Goal: Task Accomplishment & Management: Use online tool/utility

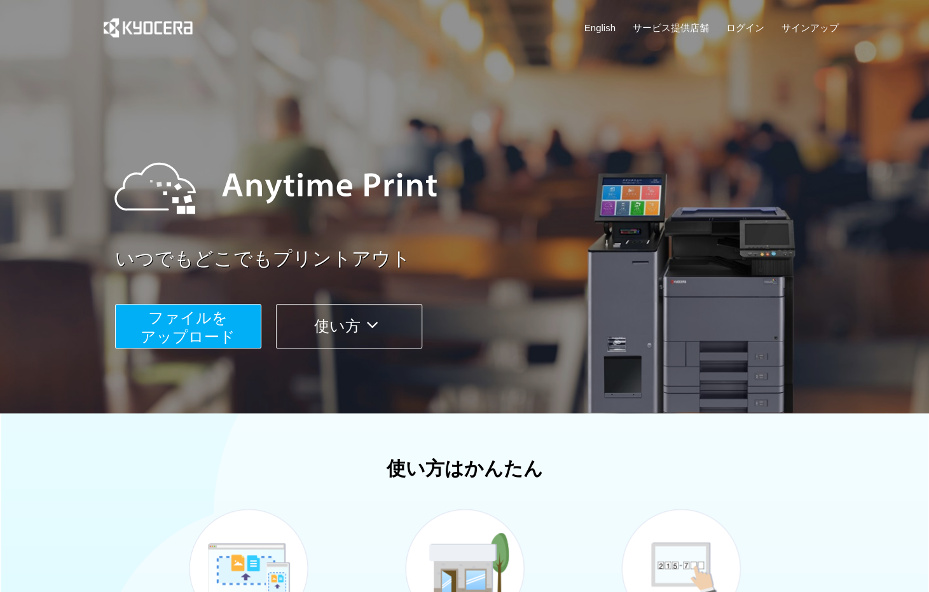
click at [233, 328] on button "ファイルを ​​アップロード" at bounding box center [188, 326] width 146 height 45
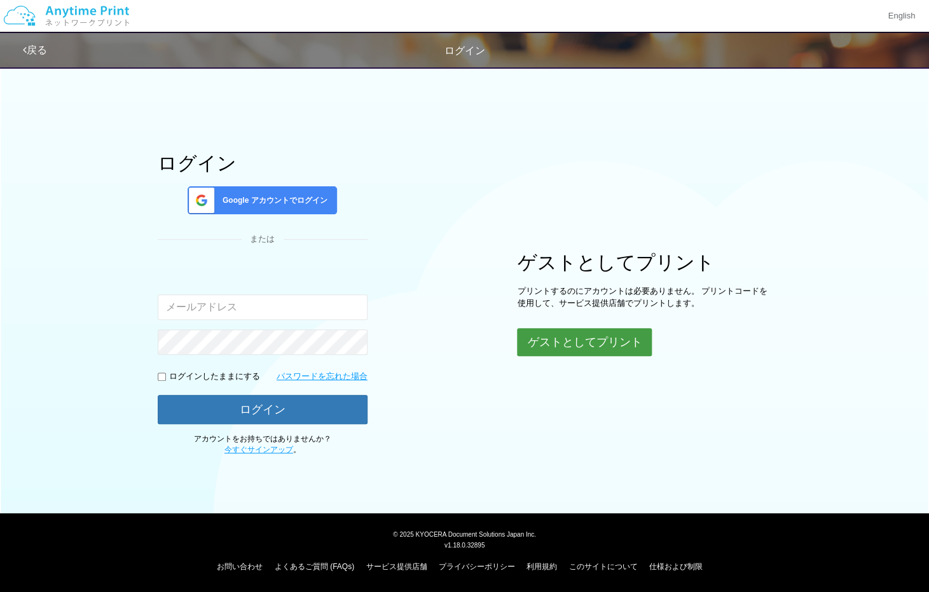
click at [555, 350] on button "ゲストとしてプリント" at bounding box center [584, 342] width 135 height 28
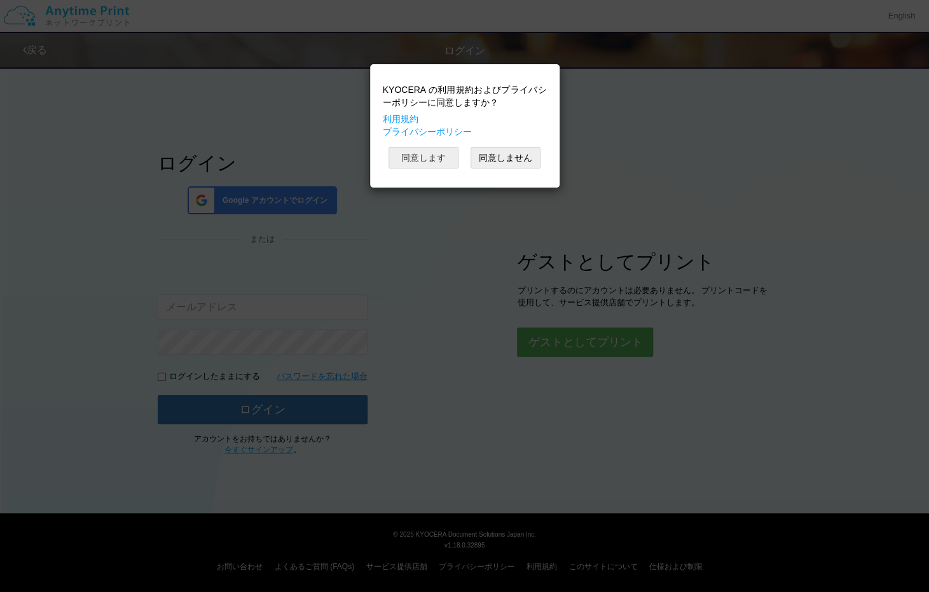
click at [433, 162] on button "同意します" at bounding box center [424, 158] width 70 height 22
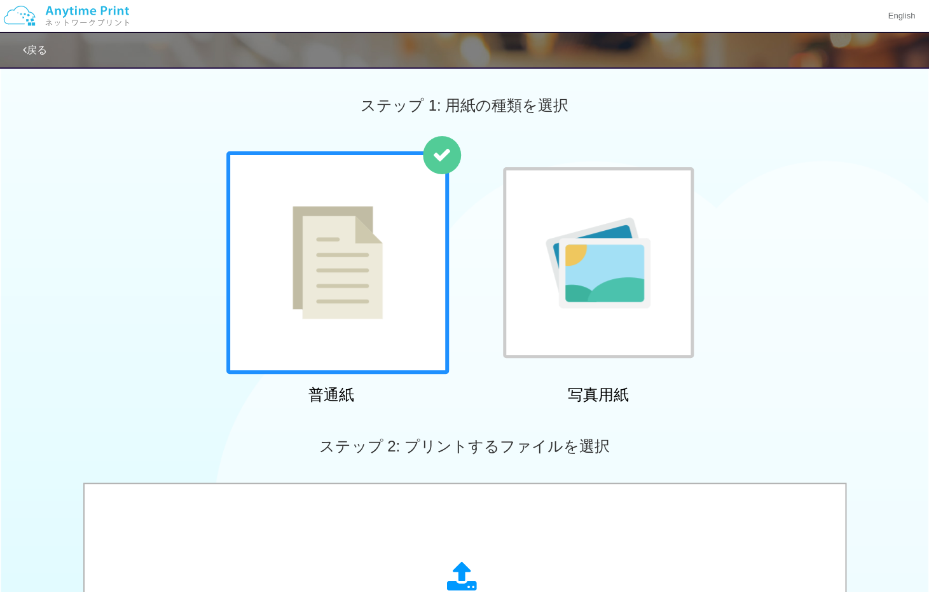
click at [347, 235] on img at bounding box center [338, 262] width 90 height 113
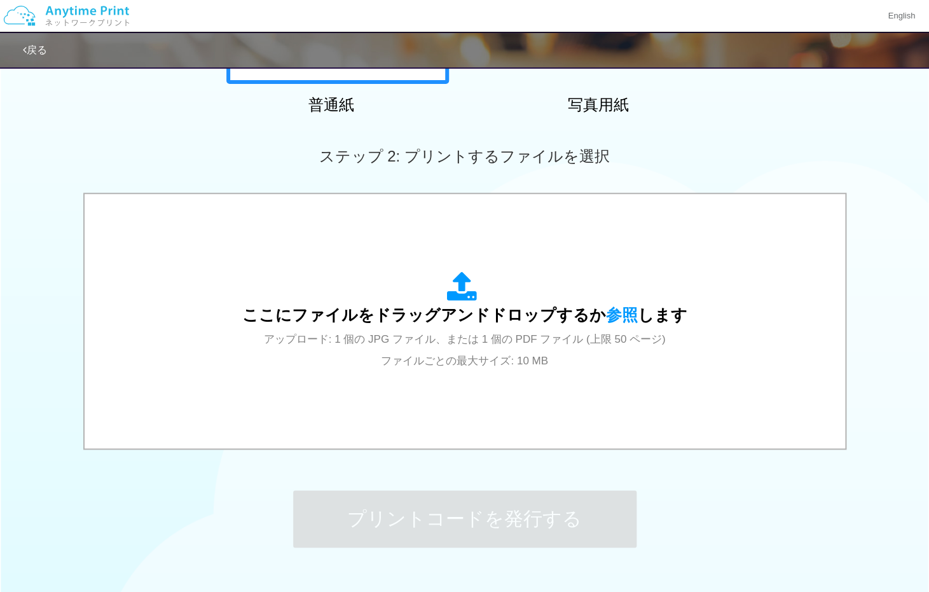
scroll to position [297, 0]
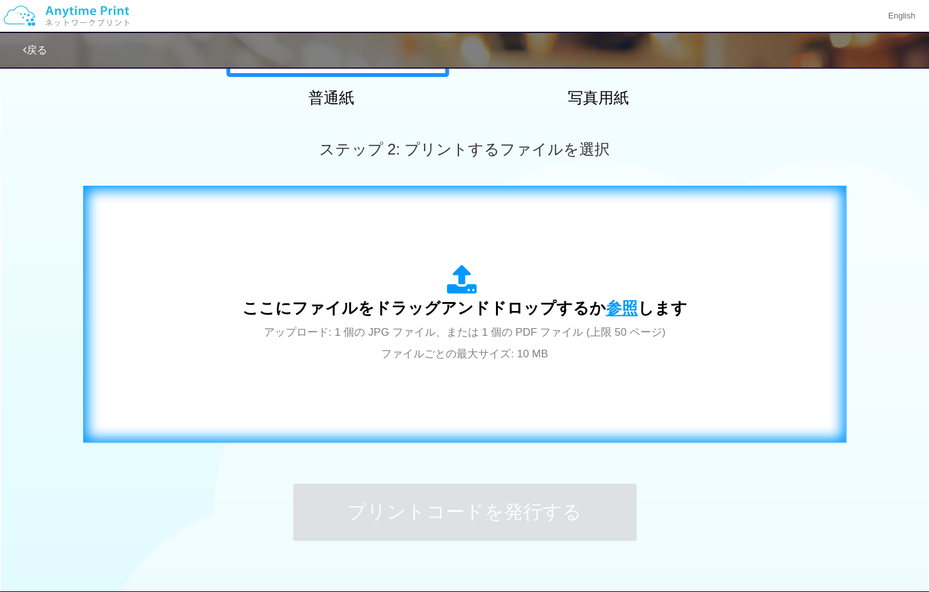
click at [618, 314] on span "参照" at bounding box center [622, 308] width 32 height 18
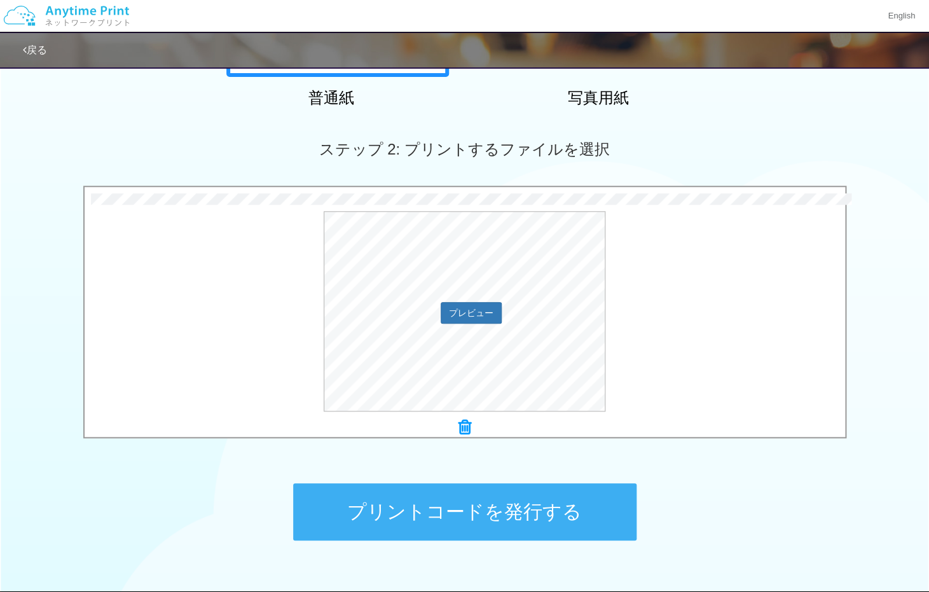
scroll to position [375, 0]
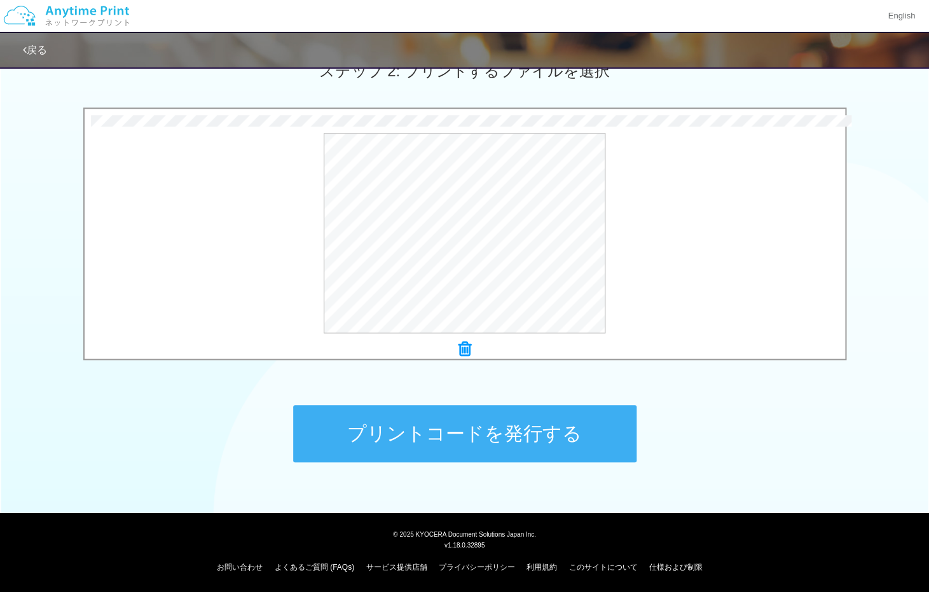
click at [478, 451] on button "プリントコードを発行する" at bounding box center [464, 433] width 343 height 57
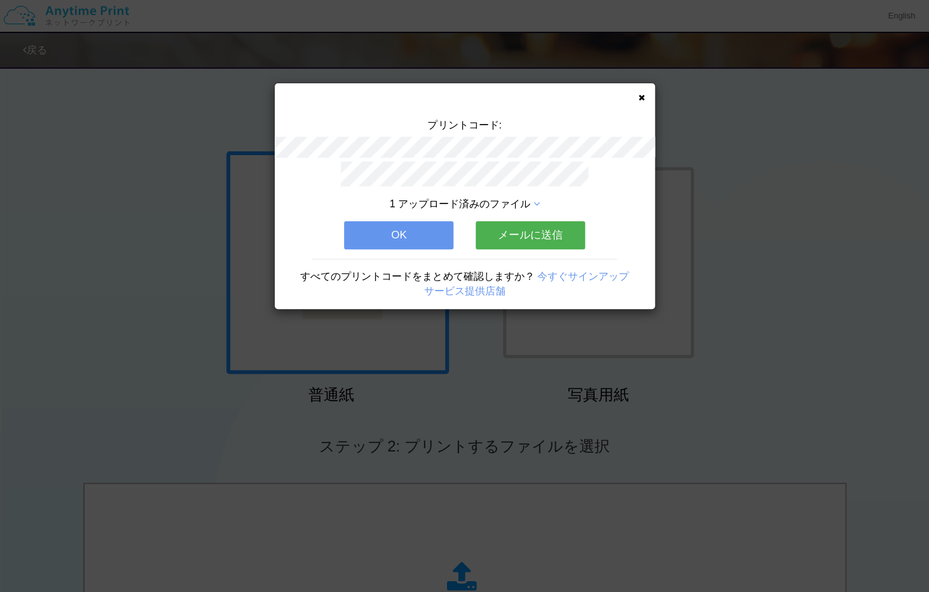
click at [531, 235] on button "メールに送信" at bounding box center [530, 235] width 109 height 28
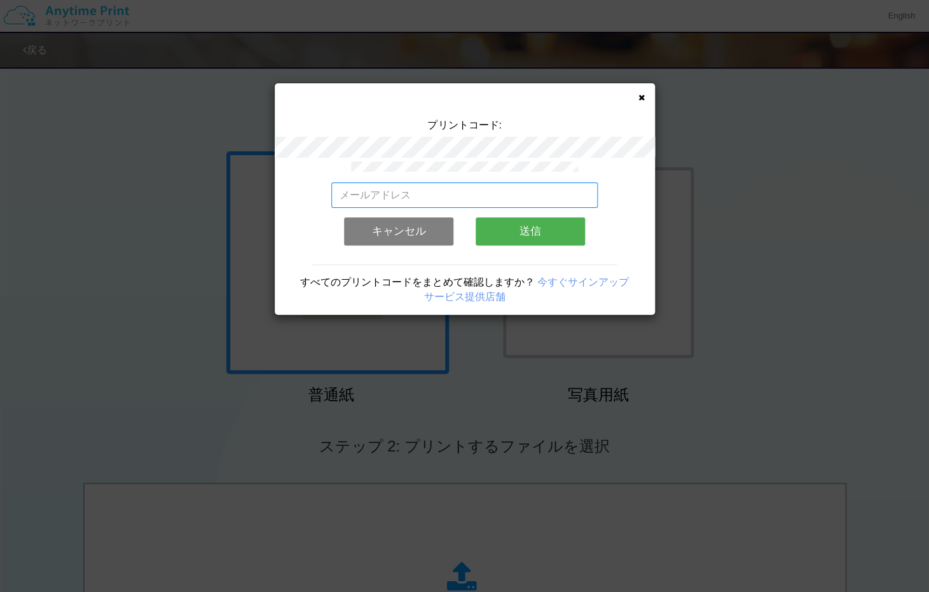
click at [420, 191] on input "email" at bounding box center [464, 195] width 267 height 25
type input "[EMAIL_ADDRESS][DOMAIN_NAME]"
click at [529, 235] on button "送信" at bounding box center [530, 232] width 109 height 28
